Goal: Navigation & Orientation: Find specific page/section

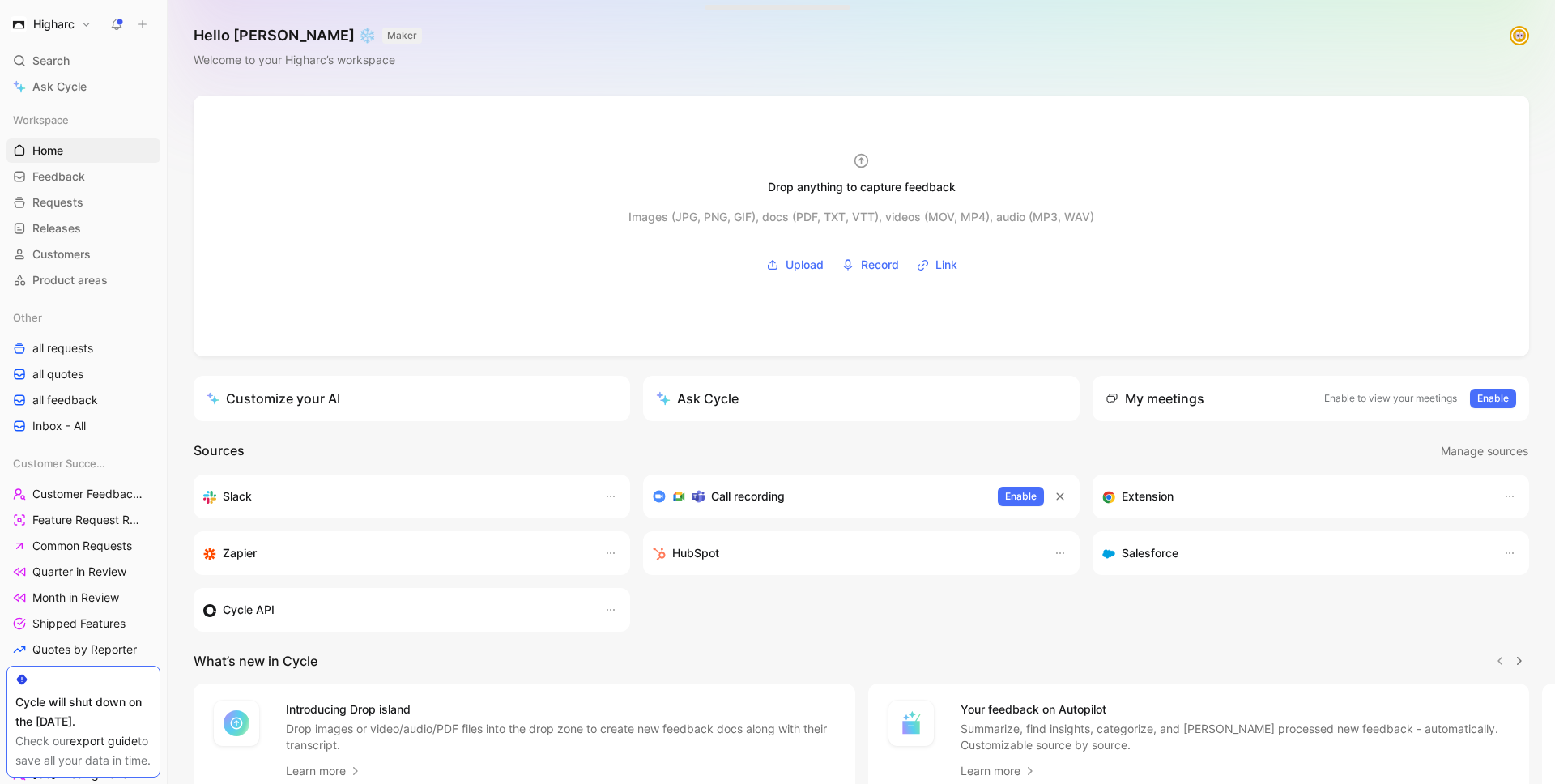
click at [972, 44] on div "Hello [PERSON_NAME] ❄️ MAKER Welcome to your Higharc’s workspace" at bounding box center [861, 47] width 1387 height 95
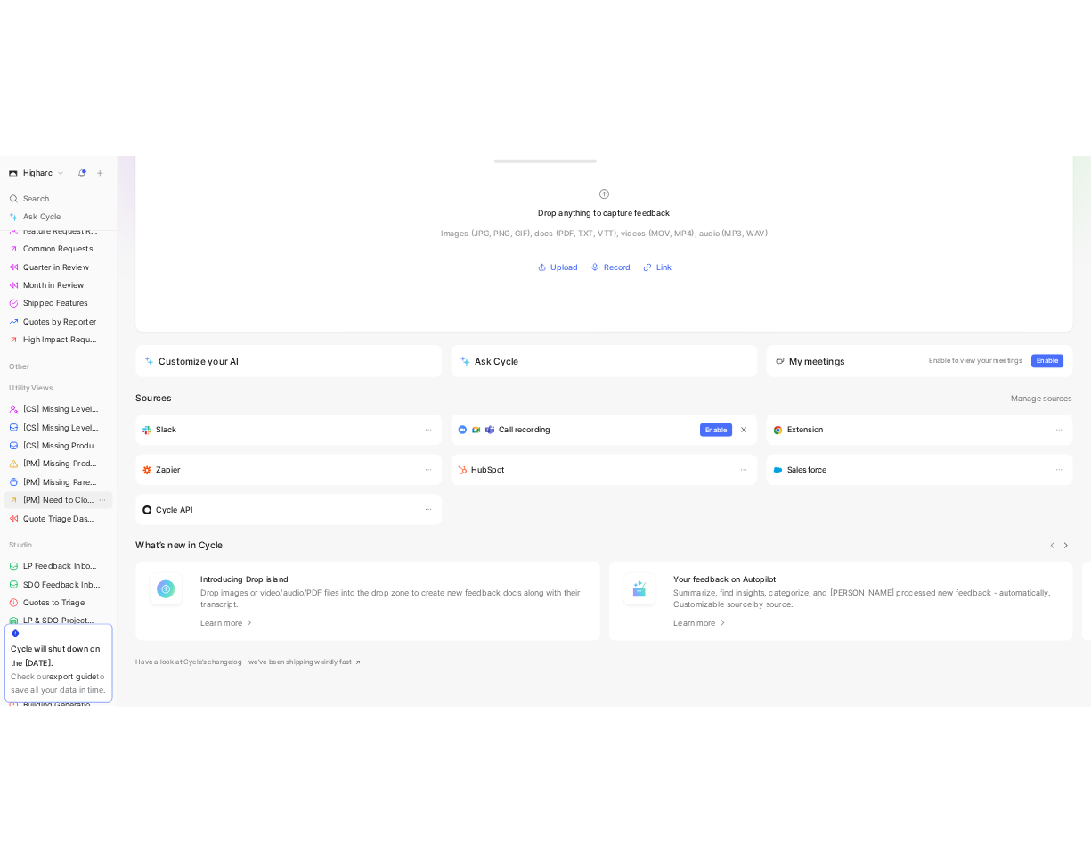
scroll to position [461, 0]
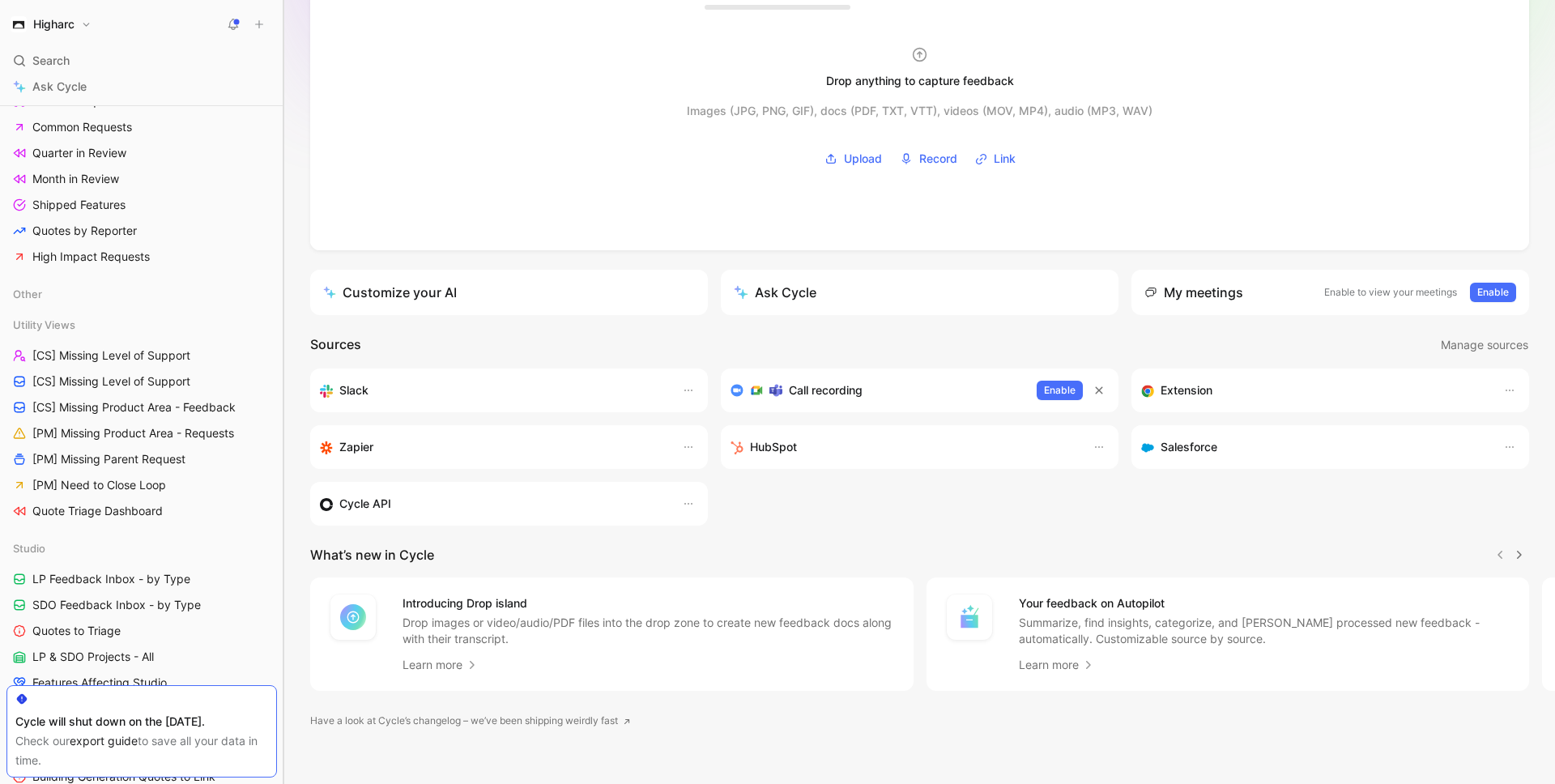
drag, startPoint x: 167, startPoint y: 382, endPoint x: 294, endPoint y: 364, distance: 128.3
click at [294, 364] on div "Higharc Search ⌘ K Ask Cycle Workspace Home G then H Feedback G then F Requests…" at bounding box center [777, 392] width 1555 height 784
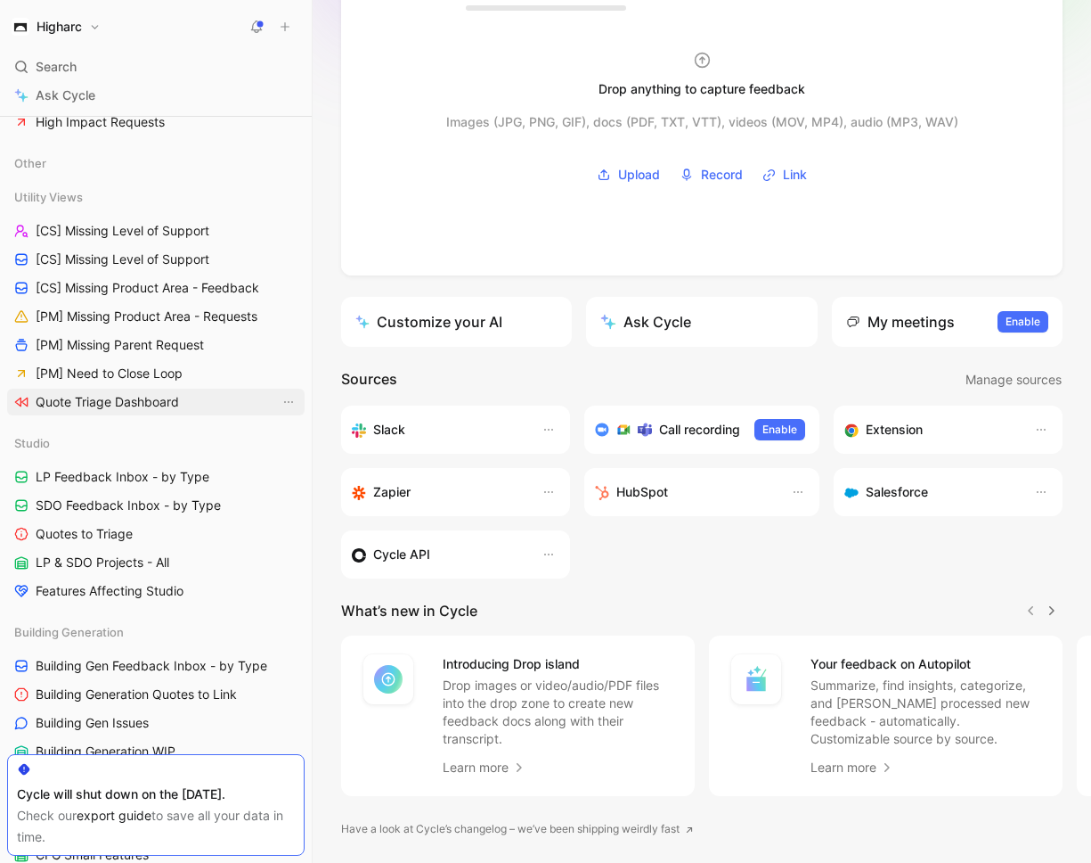
scroll to position [631, 0]
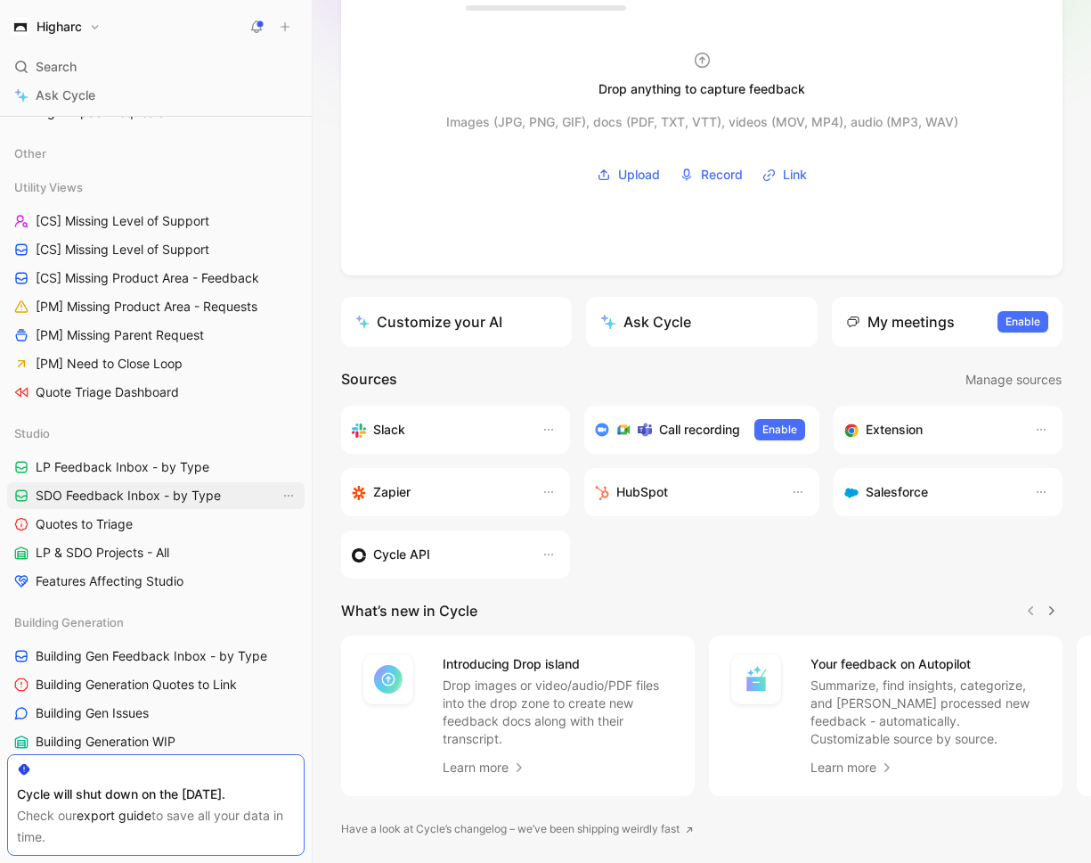
click at [171, 495] on span "SDO Feedback Inbox - by Type" at bounding box center [128, 495] width 185 height 18
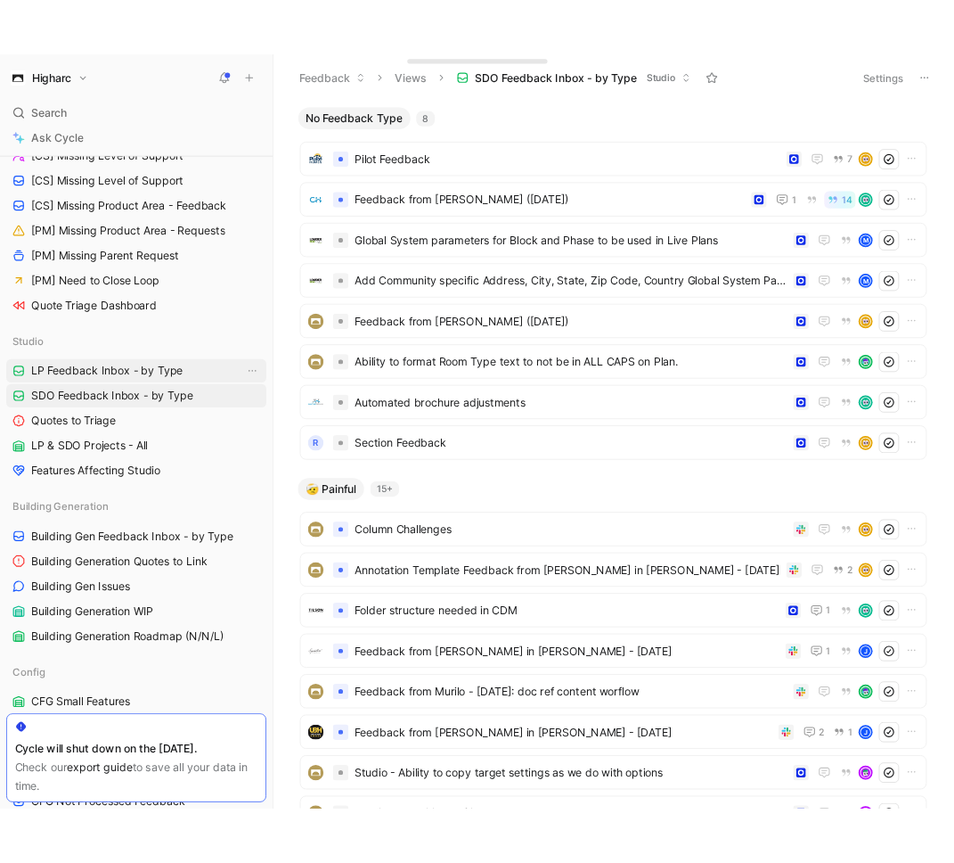
scroll to position [786, 0]
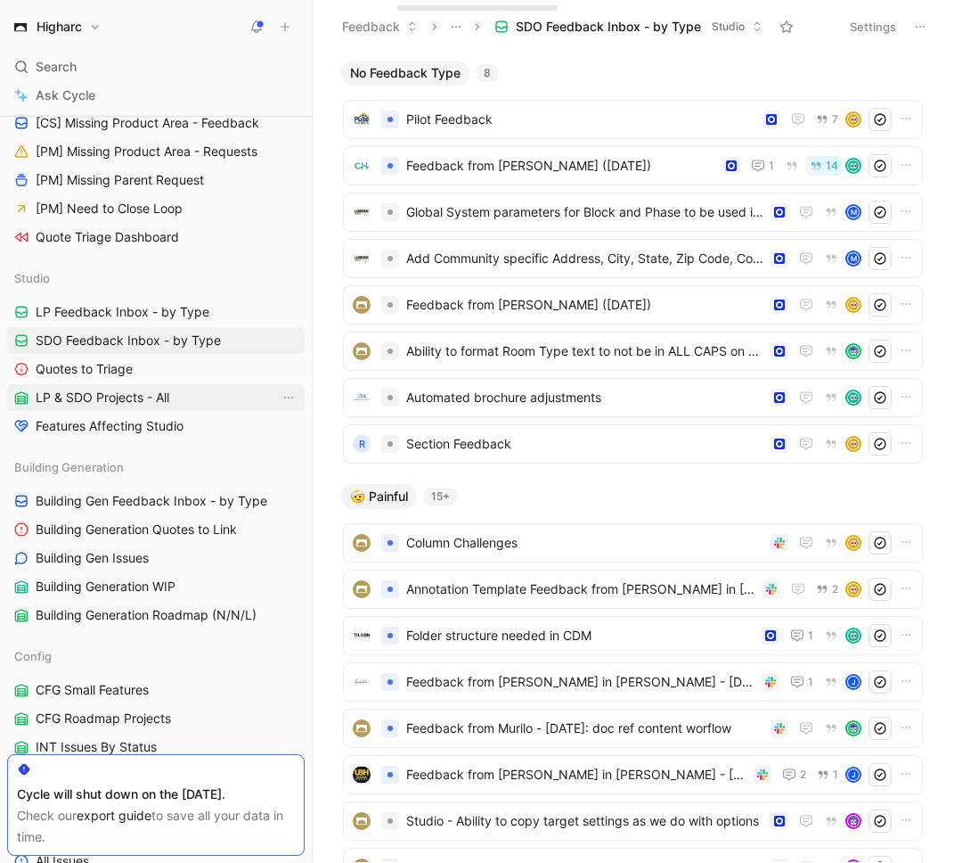
click at [140, 397] on span "LP & SDO Projects - All" at bounding box center [103, 397] width 134 height 18
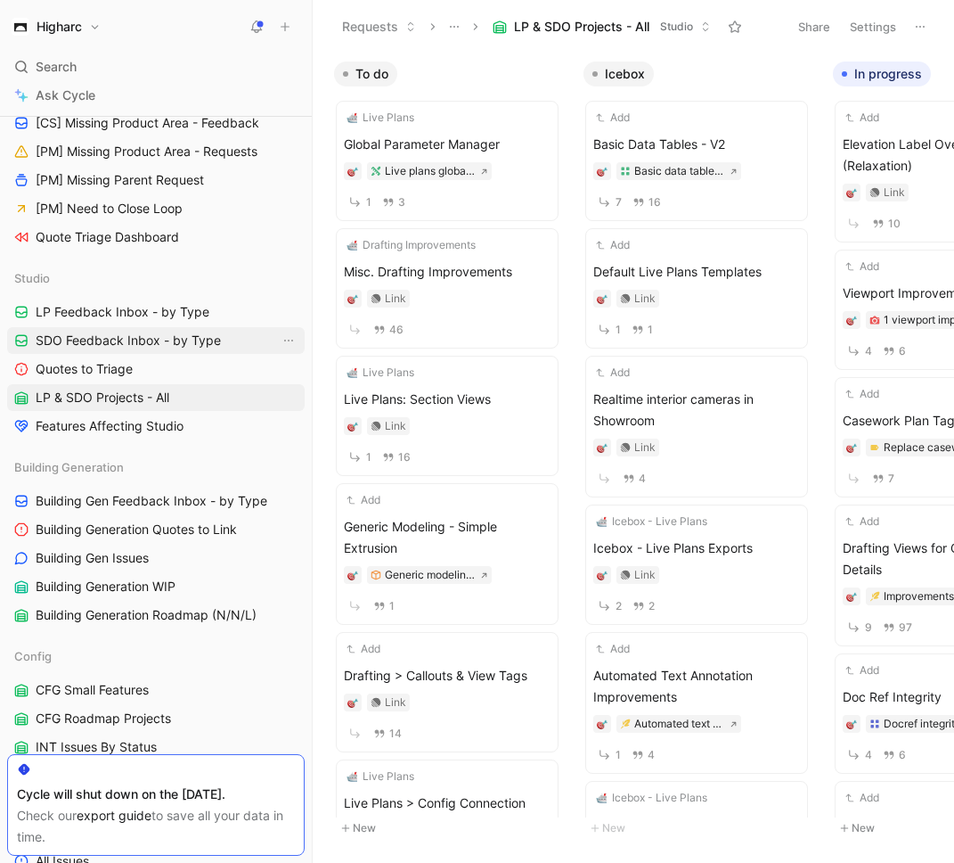
click at [170, 345] on span "SDO Feedback Inbox - by Type" at bounding box center [128, 340] width 185 height 18
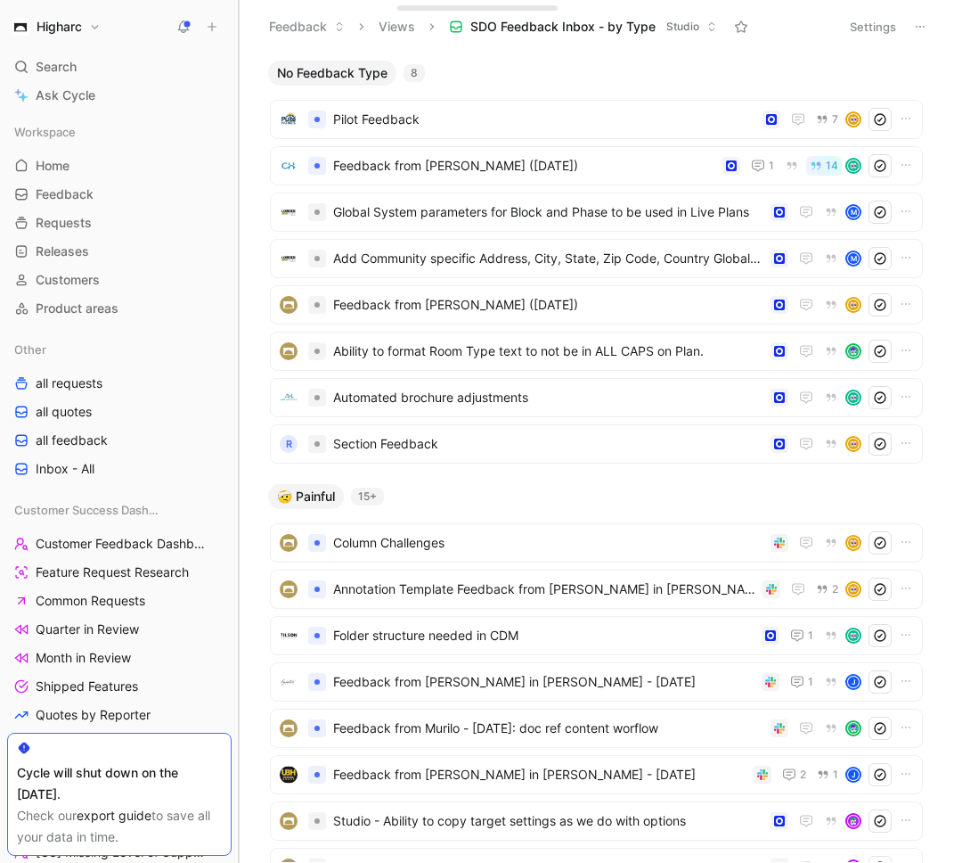
drag, startPoint x: 313, startPoint y: 290, endPoint x: 240, endPoint y: 293, distance: 73.1
click at [240, 293] on div at bounding box center [238, 431] width 7 height 863
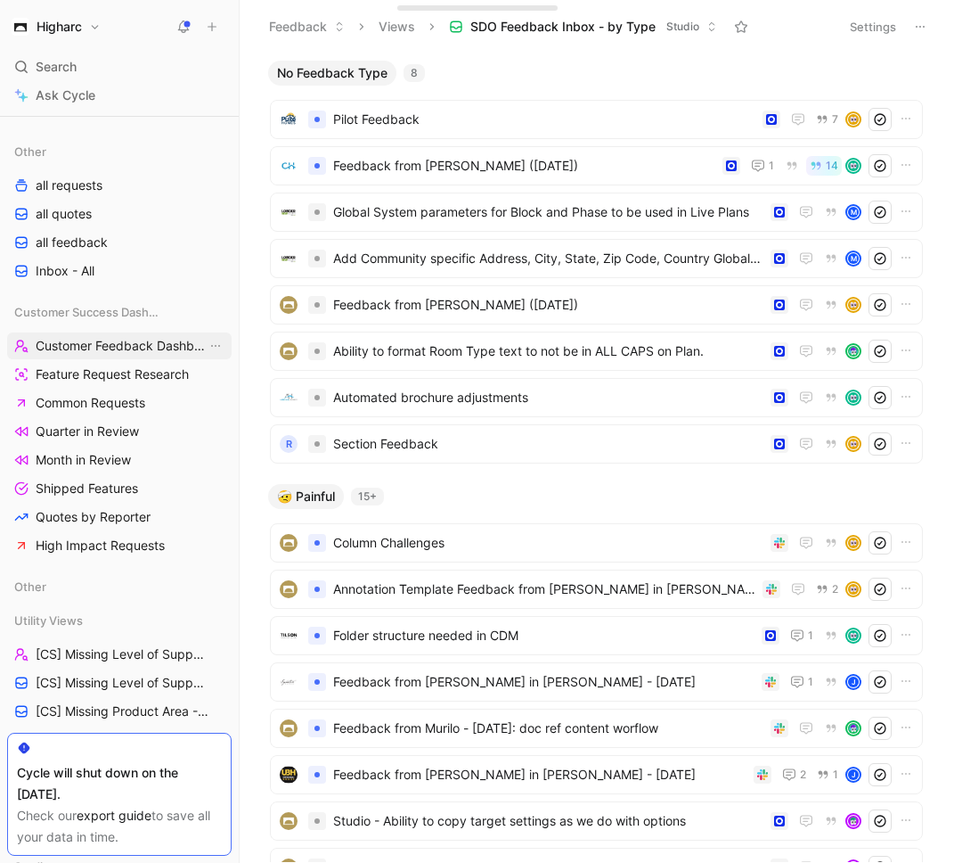
scroll to position [194, 0]
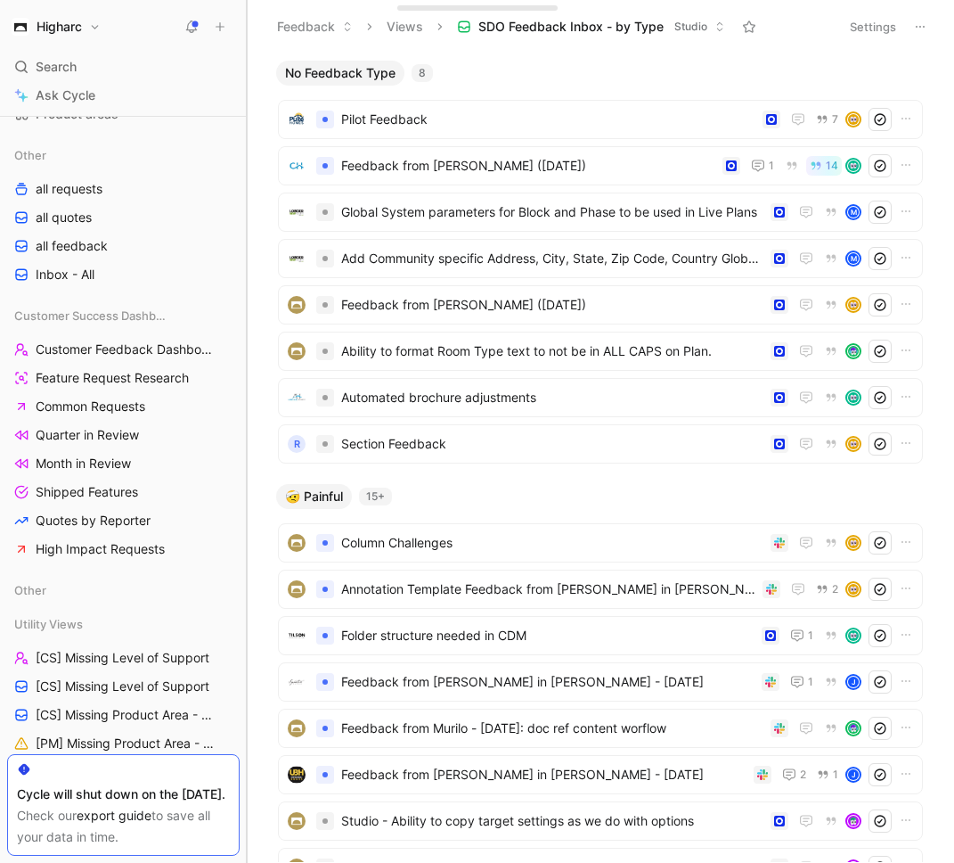
drag, startPoint x: 240, startPoint y: 348, endPoint x: 247, endPoint y: 355, distance: 9.5
click at [248, 355] on div at bounding box center [246, 431] width 7 height 863
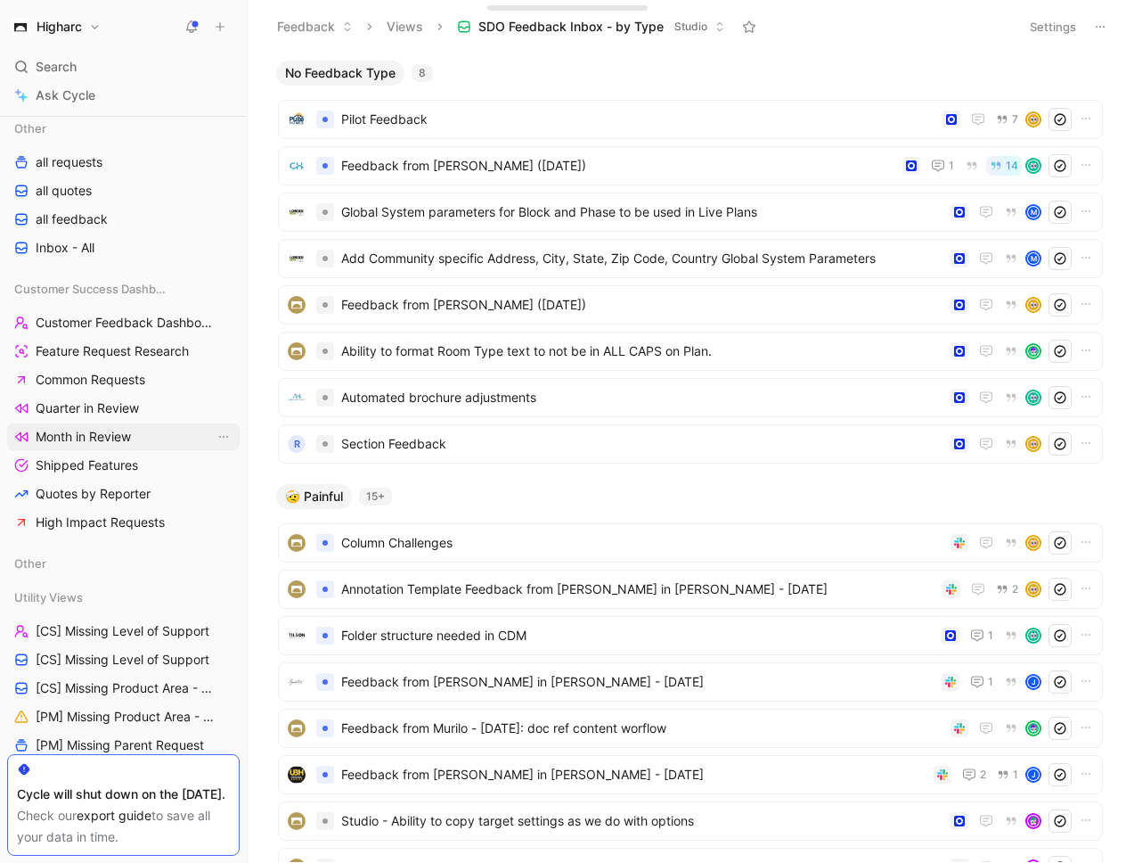
scroll to position [196, 0]
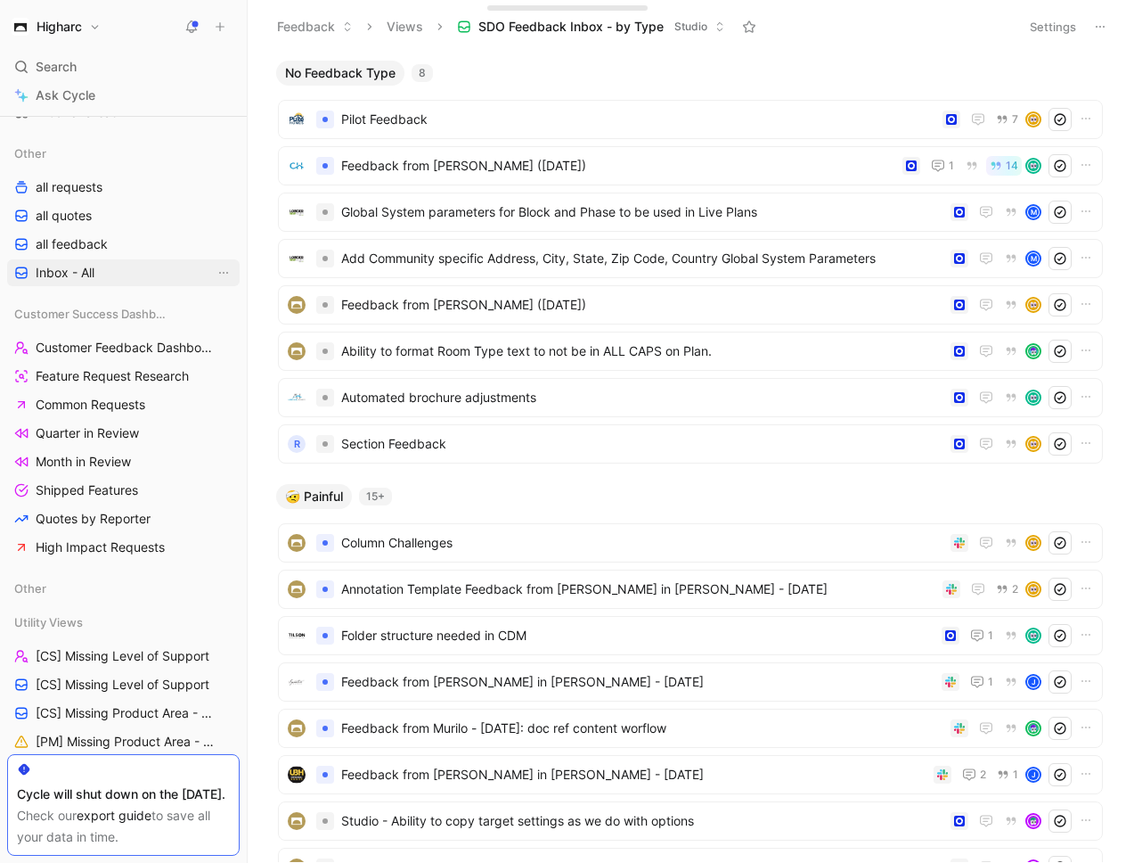
click at [71, 281] on span "Inbox - All" at bounding box center [65, 273] width 59 height 18
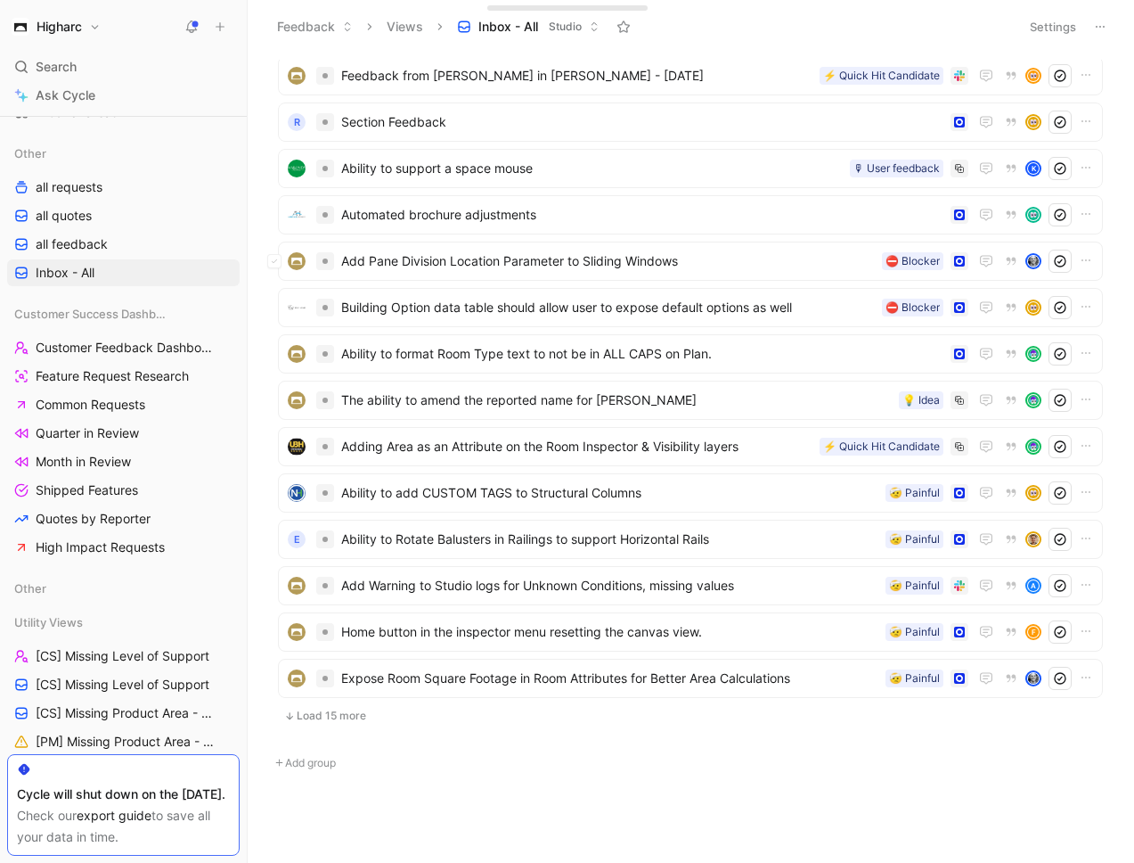
scroll to position [2806, 0]
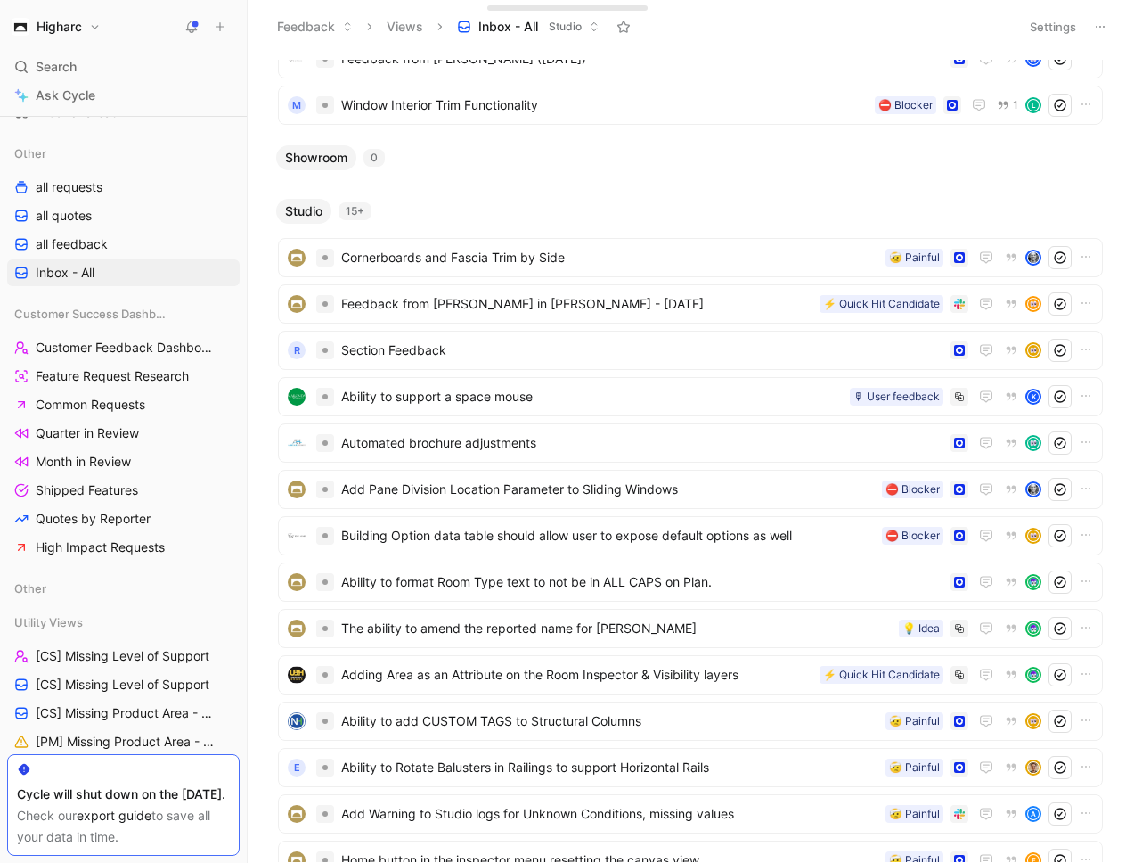
click at [355, 211] on div "15+" at bounding box center [355, 211] width 33 height 18
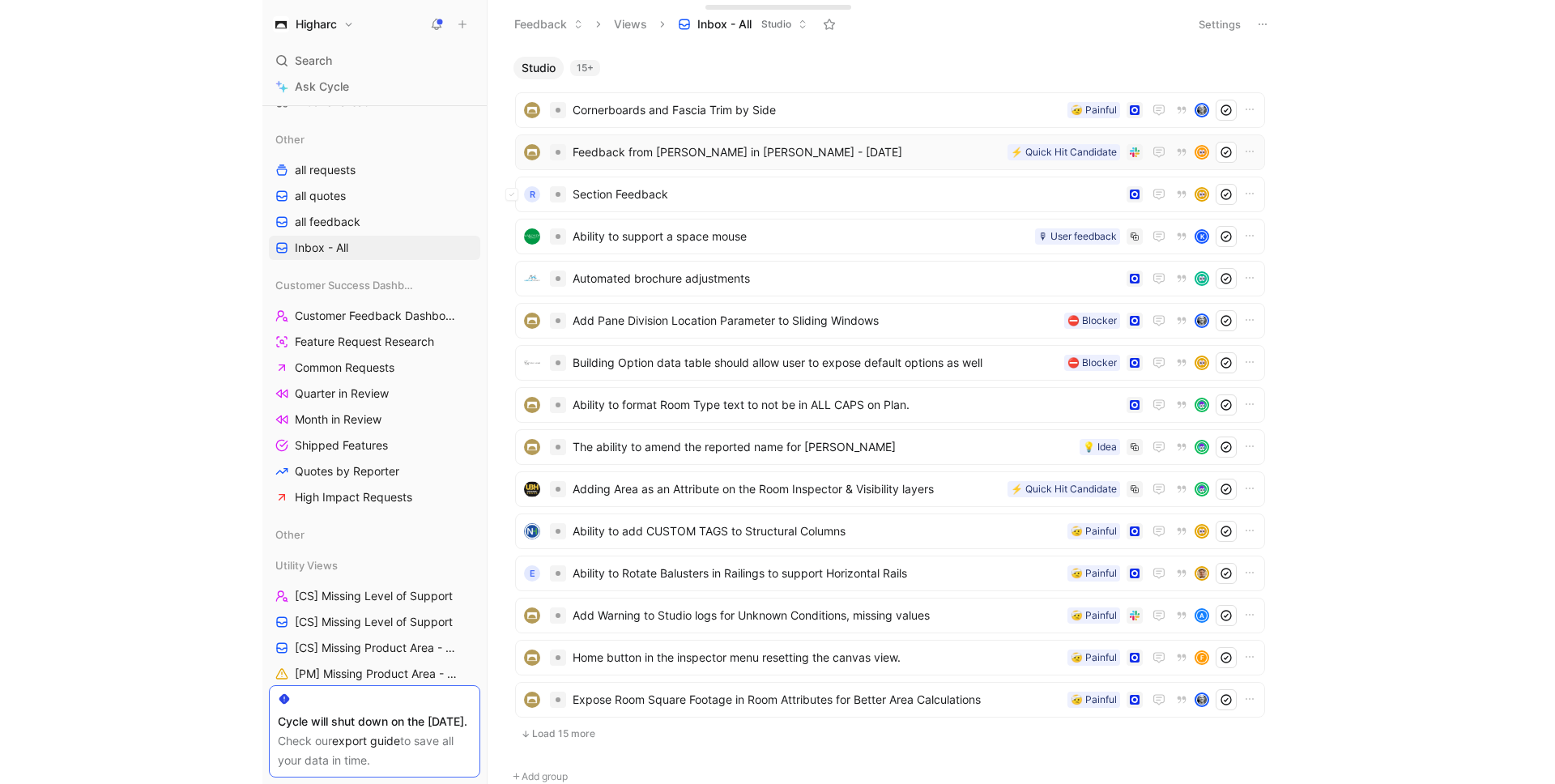
scroll to position [2734, 0]
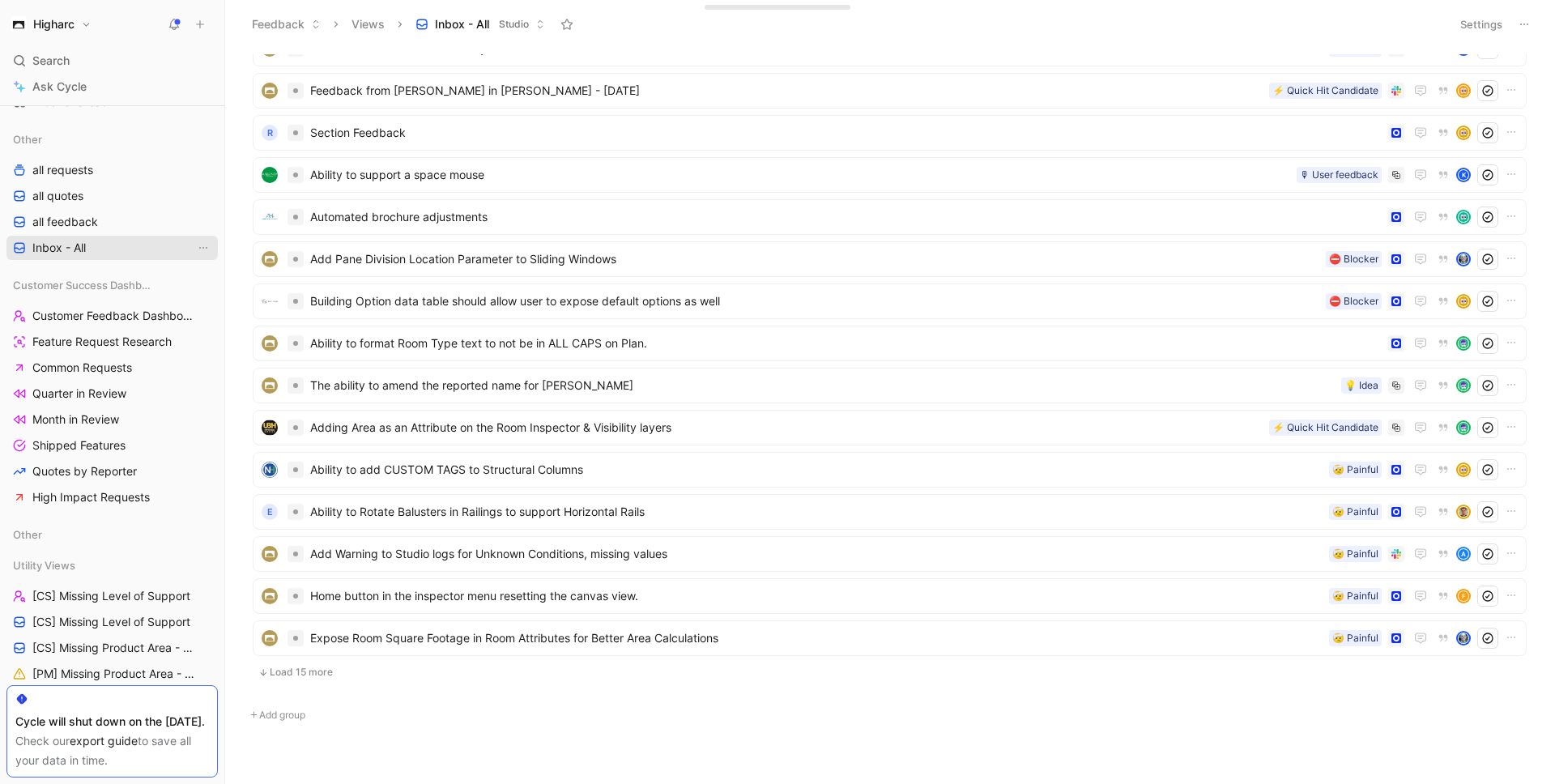
click at [90, 254] on link "Inbox - All" at bounding box center [112, 247] width 212 height 25
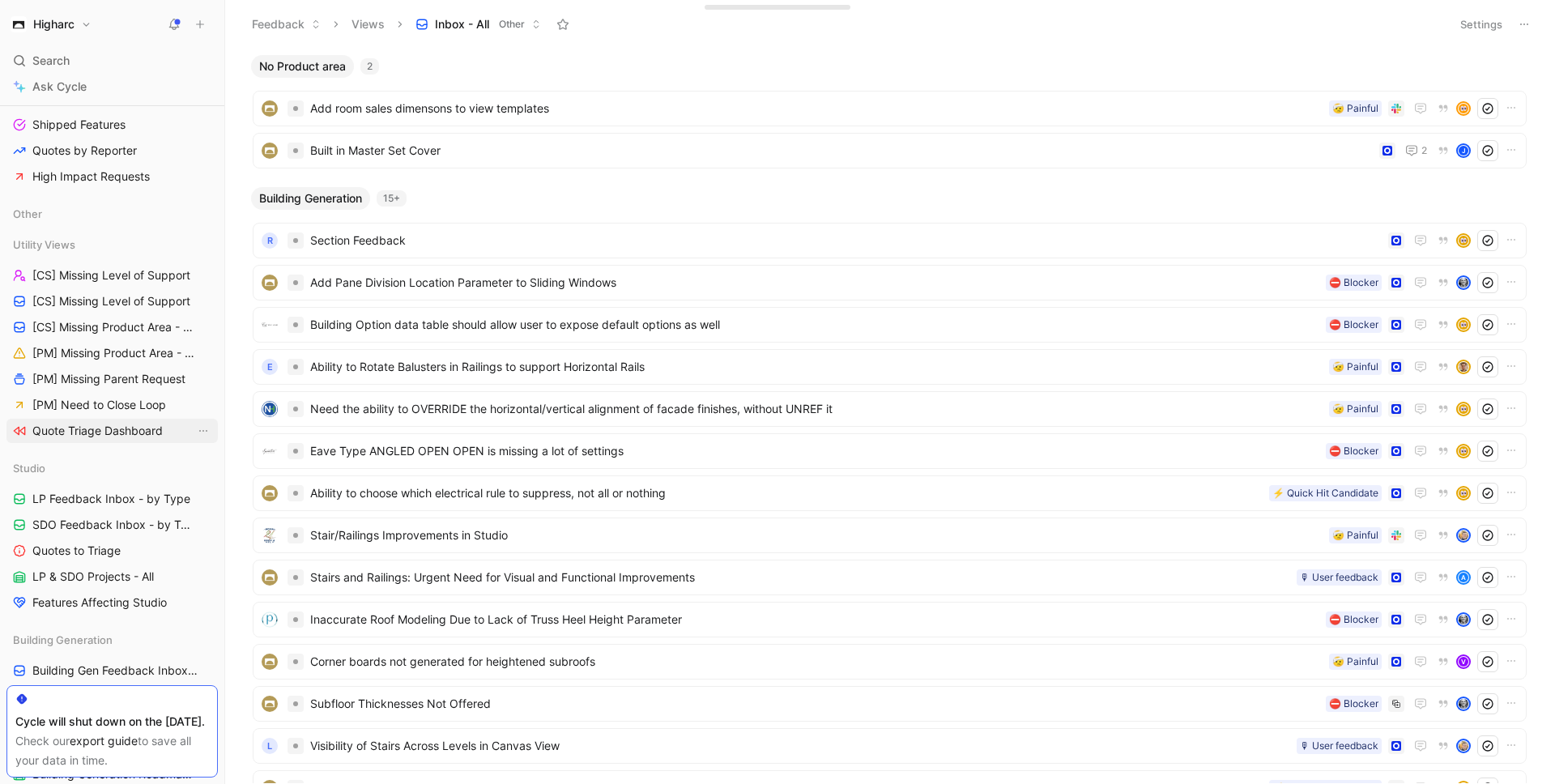
scroll to position [507, 0]
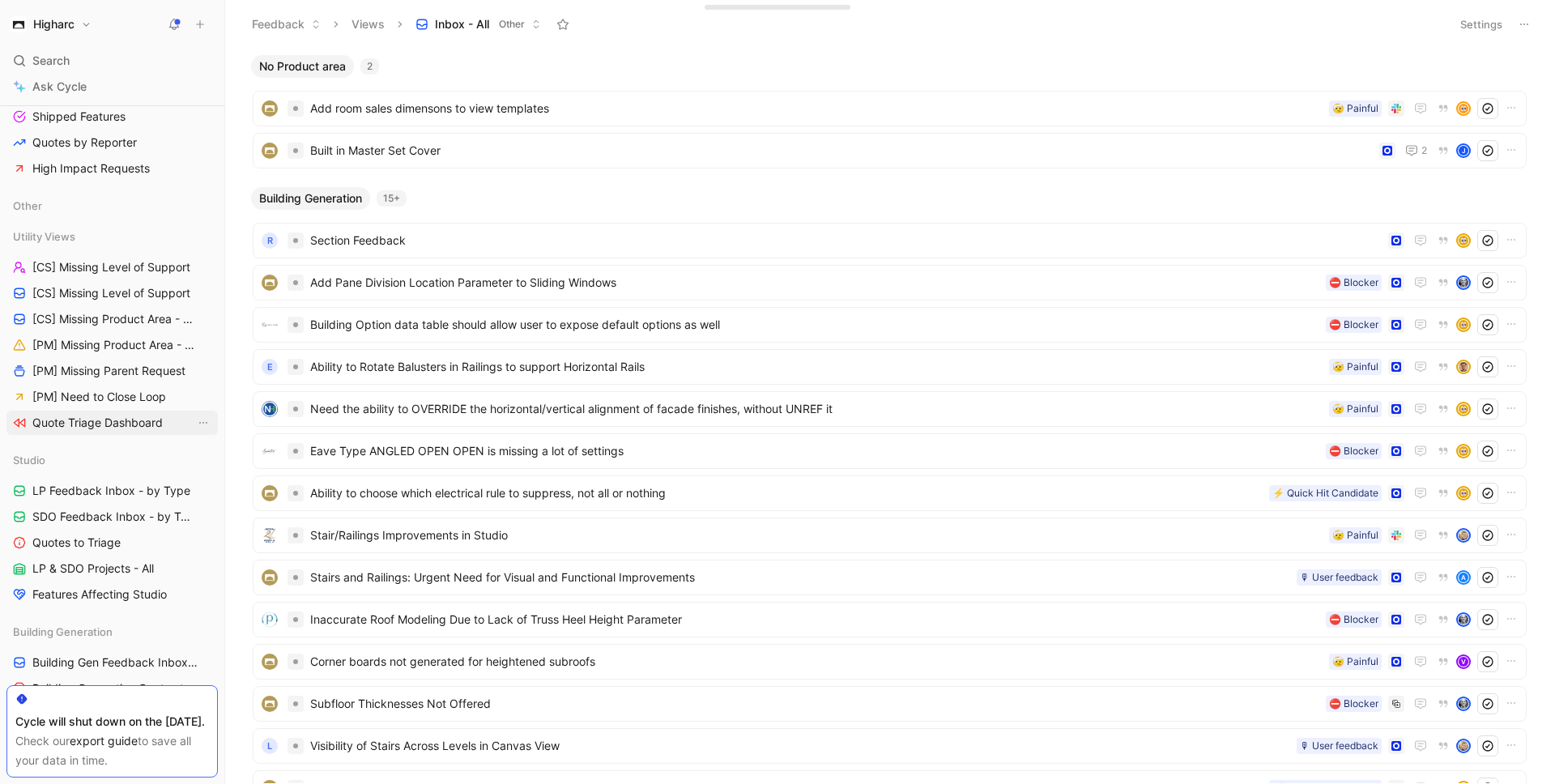
click at [155, 427] on span "Quote Triage Dashboard" at bounding box center [97, 422] width 130 height 16
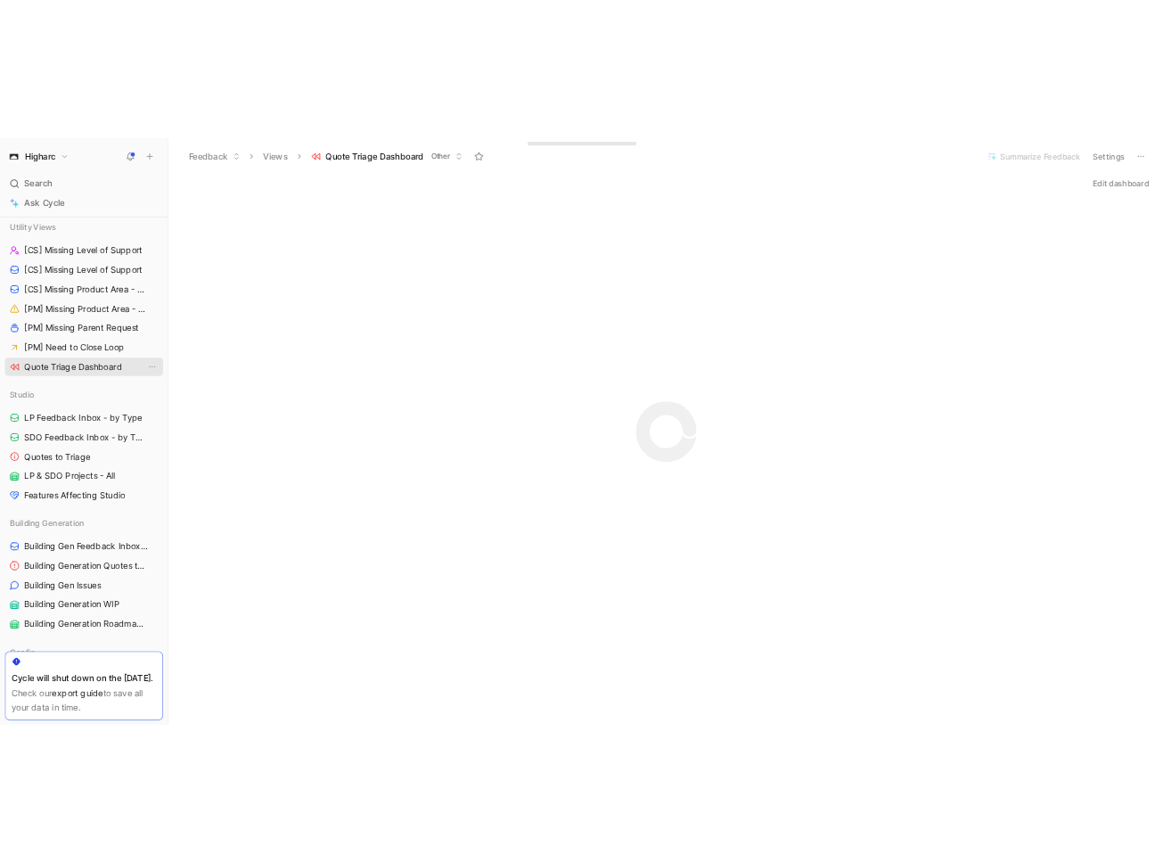
scroll to position [691, 0]
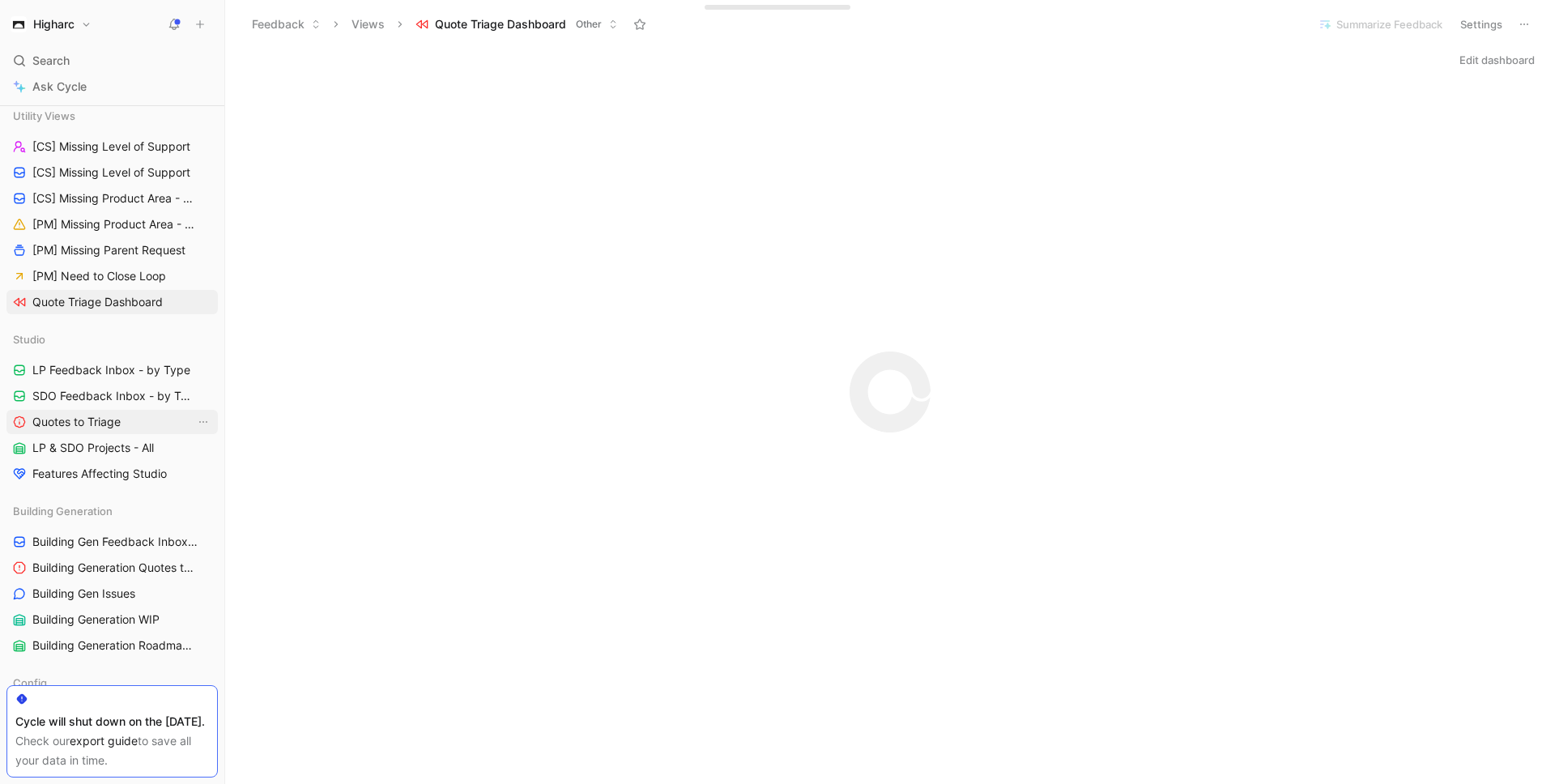
click at [158, 425] on link "Quotes to Triage" at bounding box center [112, 422] width 212 height 25
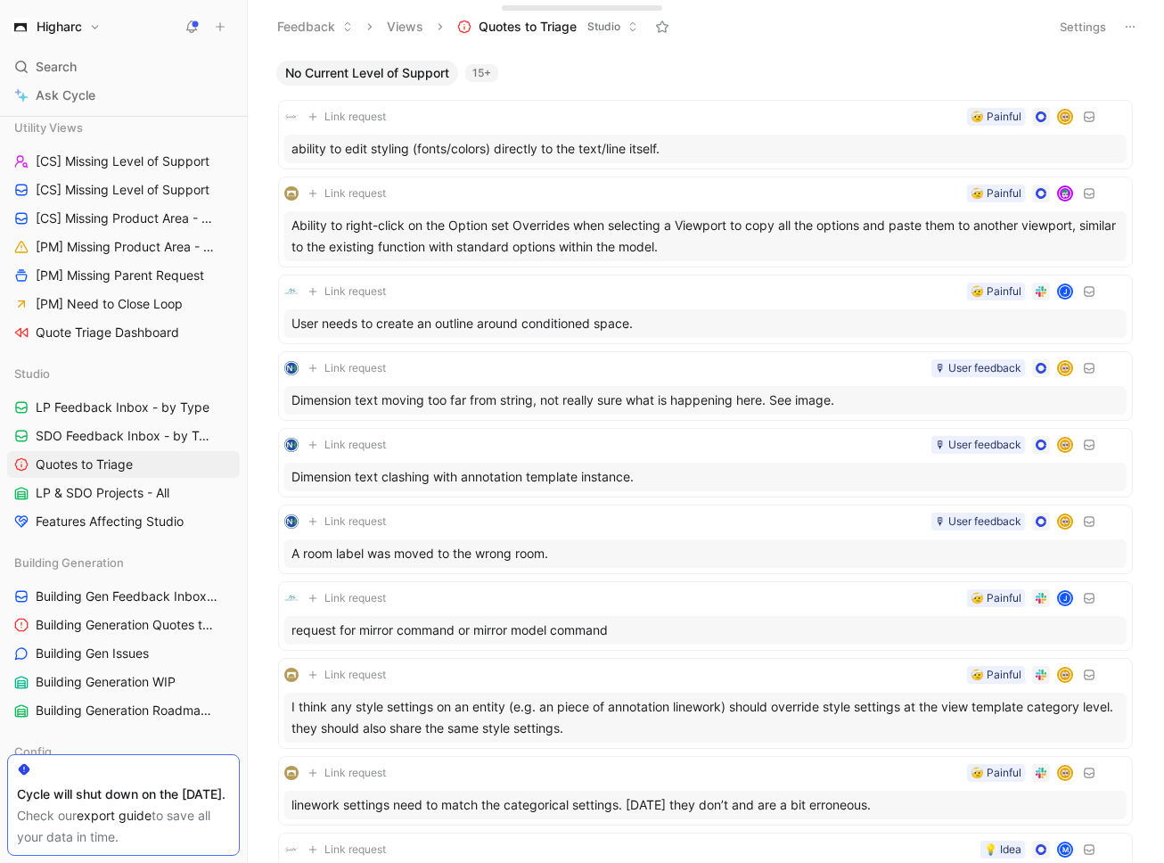
click at [483, 70] on div "15+" at bounding box center [481, 73] width 33 height 18
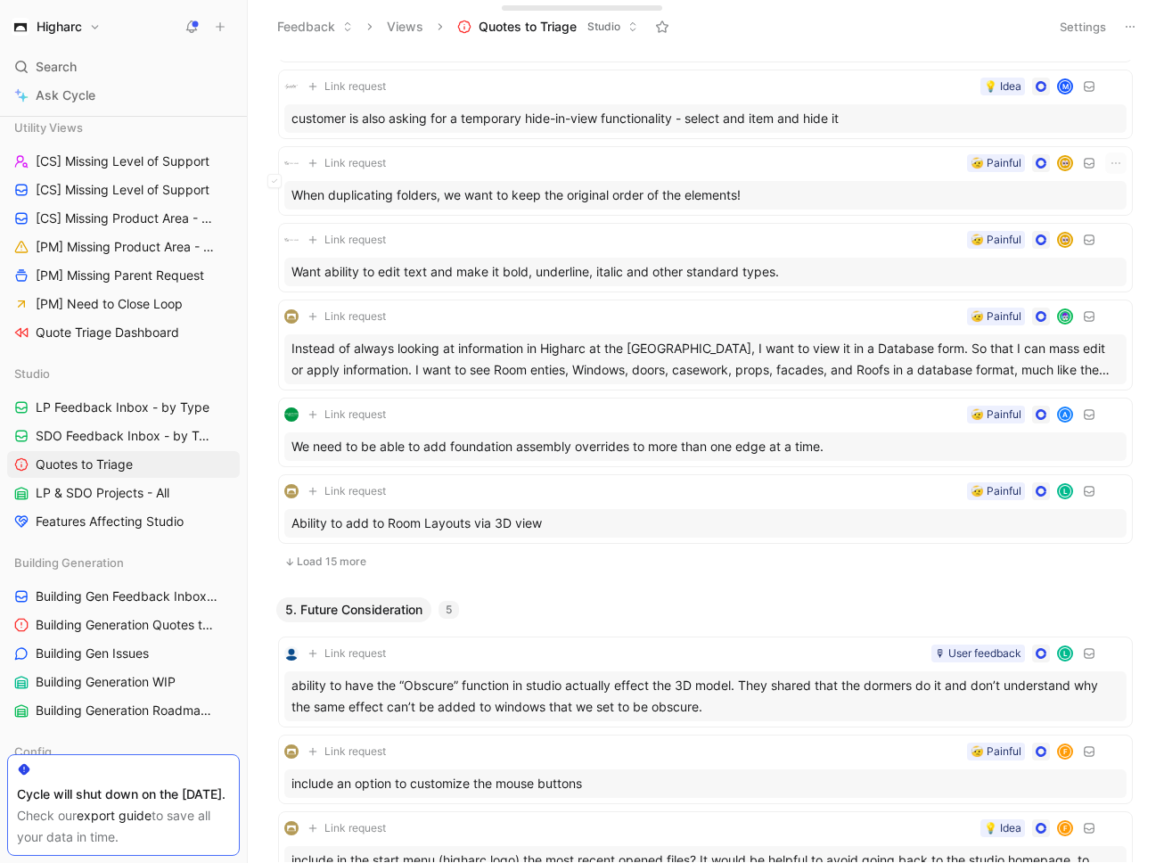
scroll to position [797, 0]
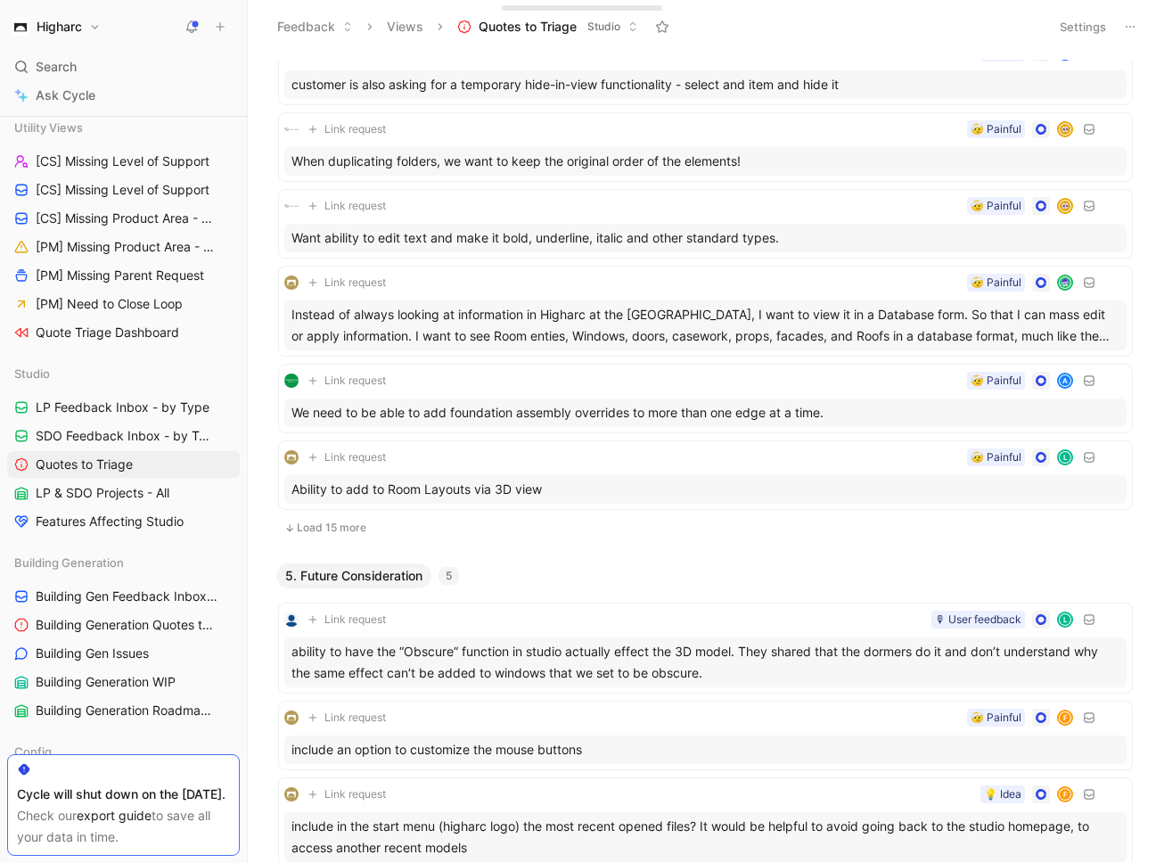
click at [358, 531] on button "Load 15 more" at bounding box center [705, 527] width 854 height 21
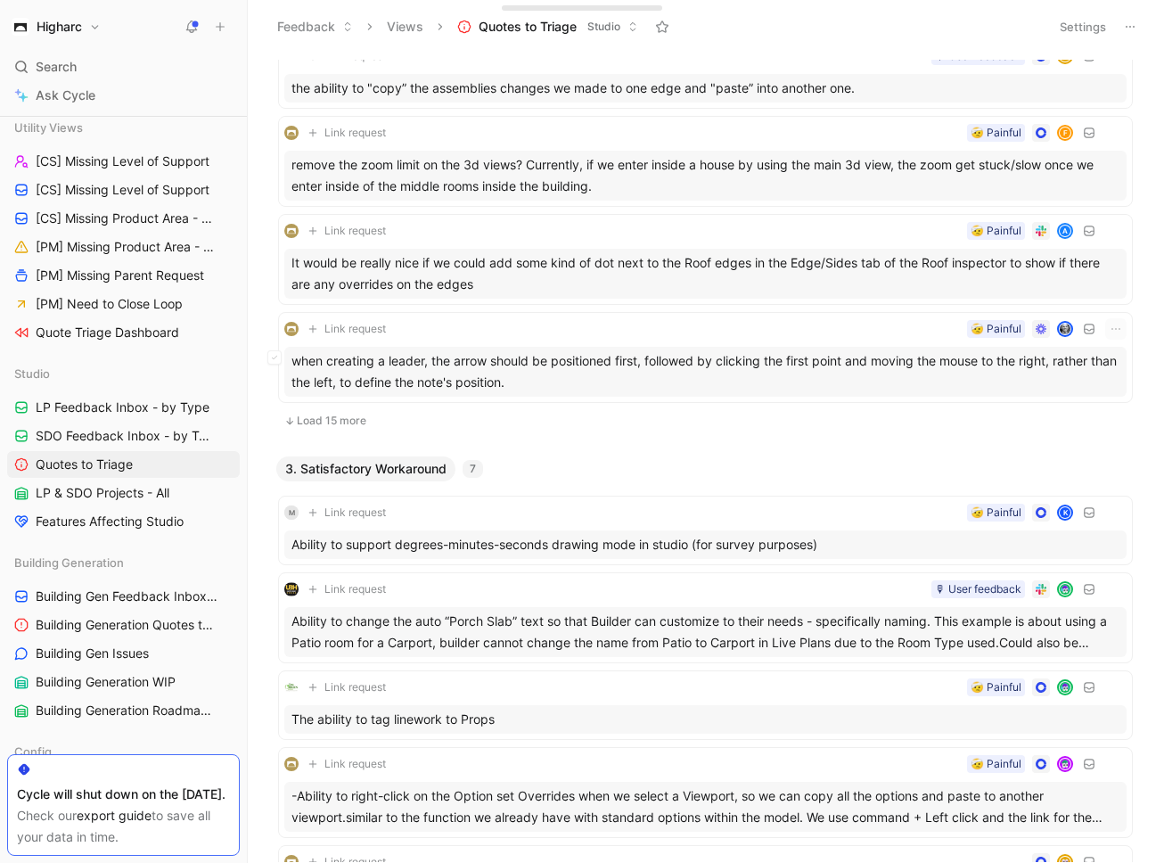
scroll to position [3323, 0]
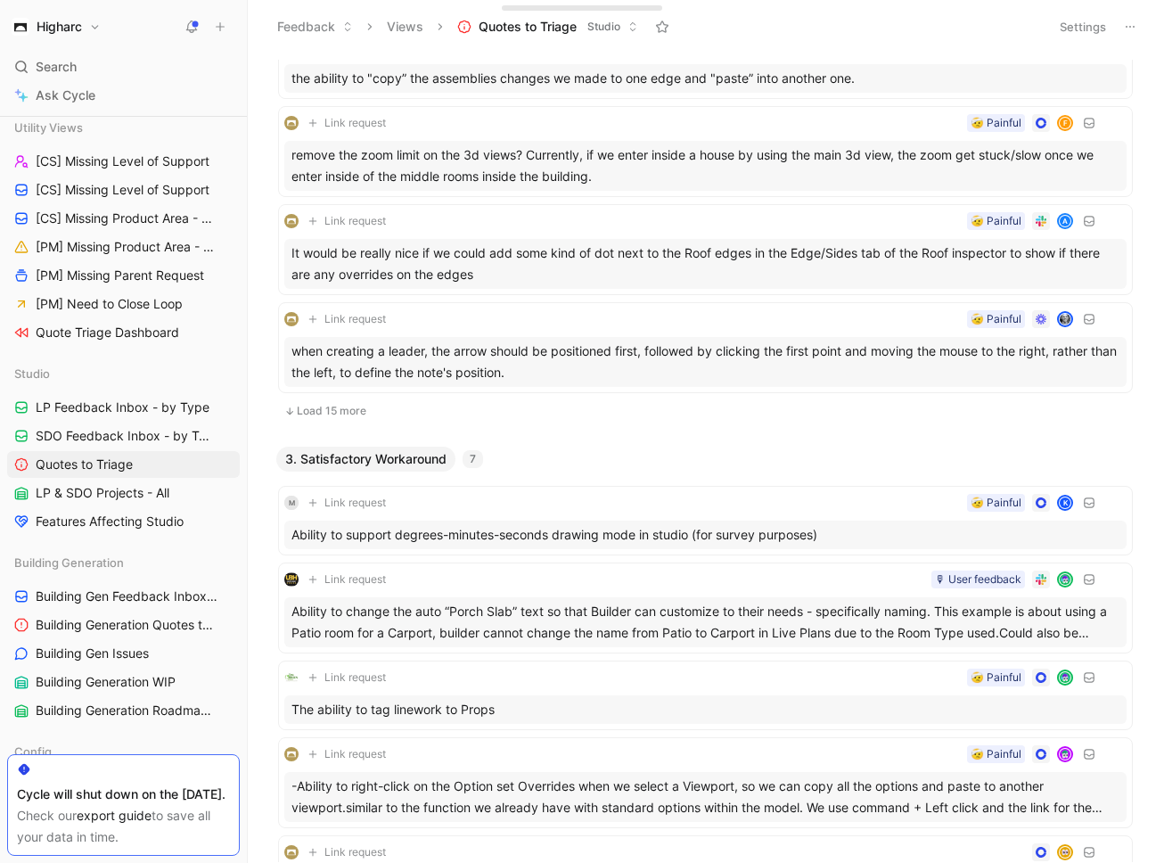
click at [361, 416] on button "Load 15 more" at bounding box center [705, 410] width 854 height 21
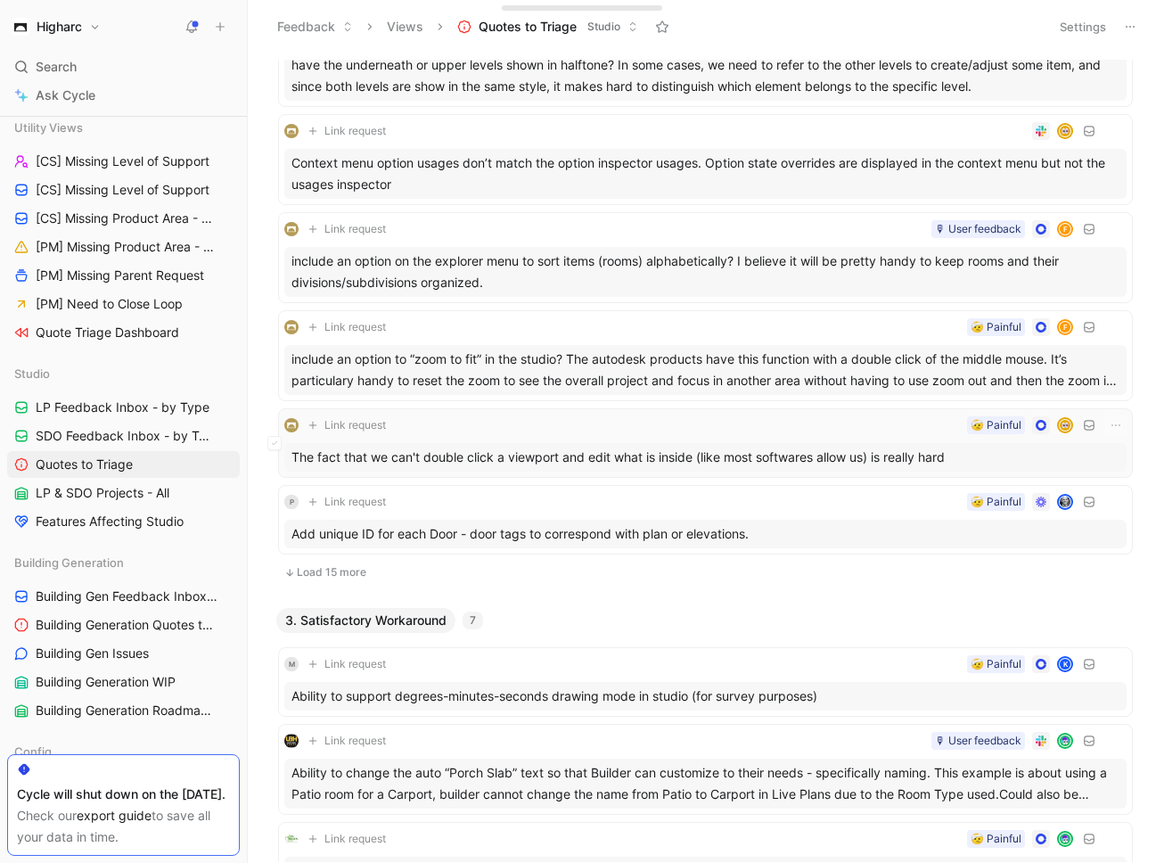
scroll to position [4354, 0]
click at [355, 568] on button "Load 15 more" at bounding box center [705, 570] width 854 height 21
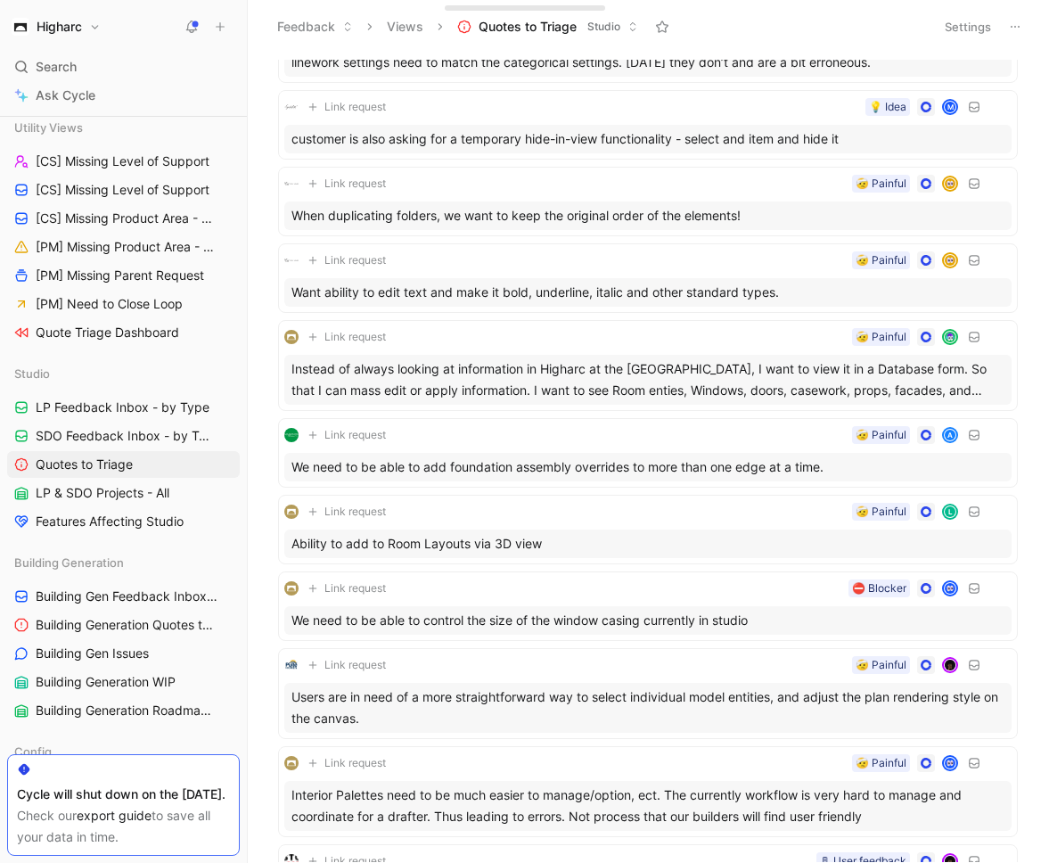
scroll to position [0, 0]
